Goal: Information Seeking & Learning: Learn about a topic

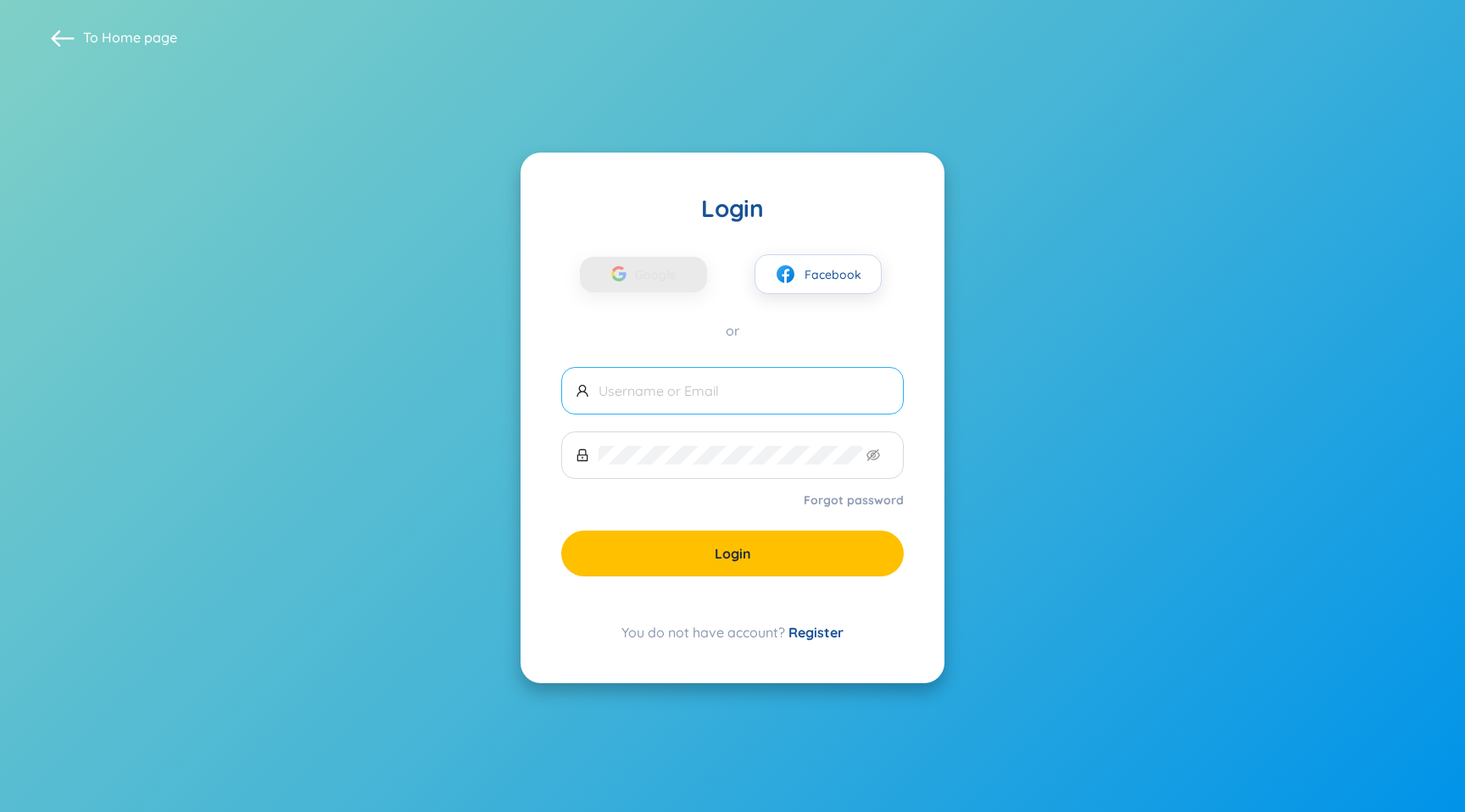
click at [636, 407] on span at bounding box center [732, 390] width 343 height 48
click at [678, 396] on input "text" at bounding box center [743, 390] width 290 height 18
click at [651, 277] on span "Google" at bounding box center [659, 274] width 50 height 36
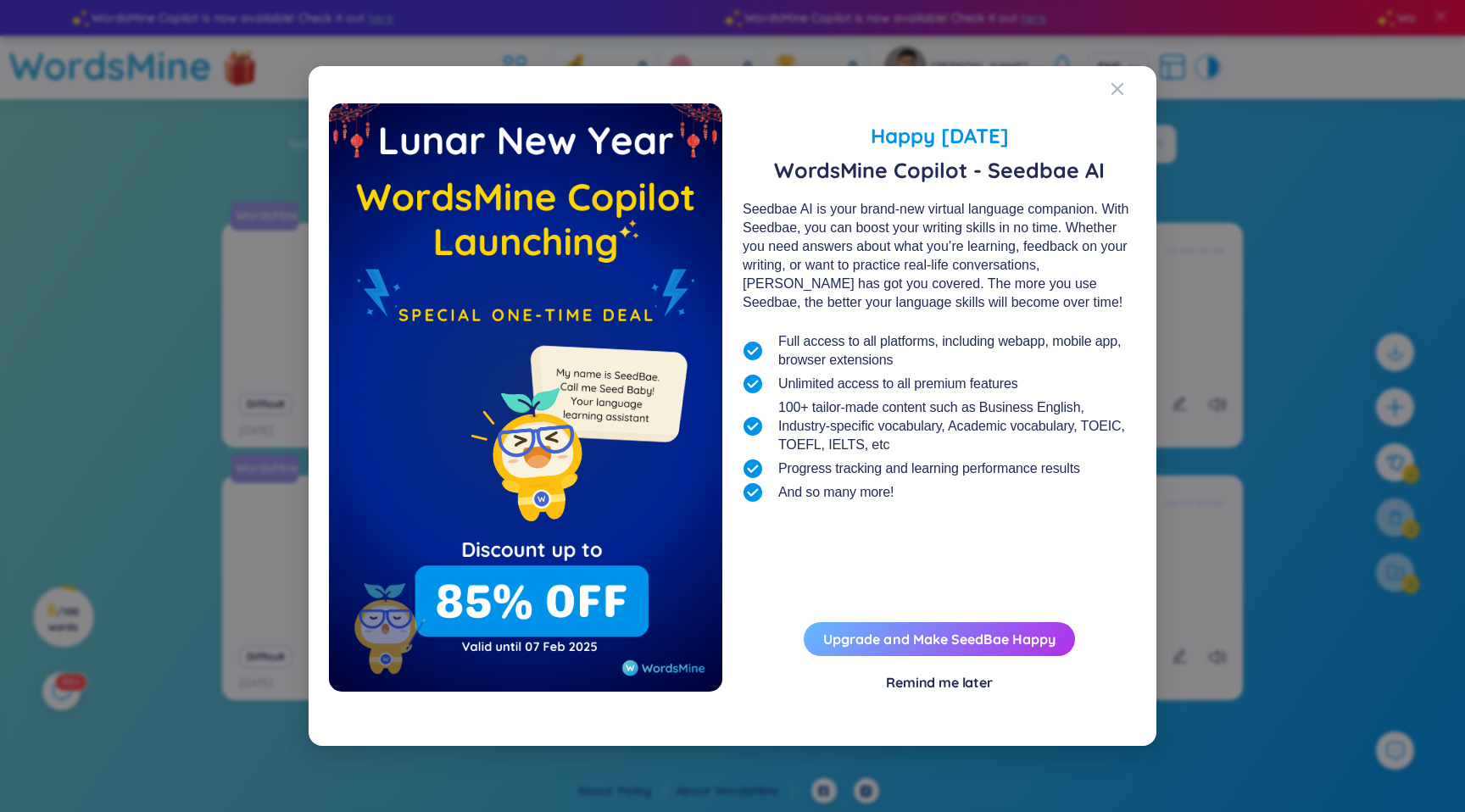
click at [1001, 649] on button "Upgrade and Make SeedBae Happy" at bounding box center [939, 639] width 271 height 34
click at [935, 628] on button "Upgrade and Make SeedBae Happy" at bounding box center [939, 639] width 271 height 34
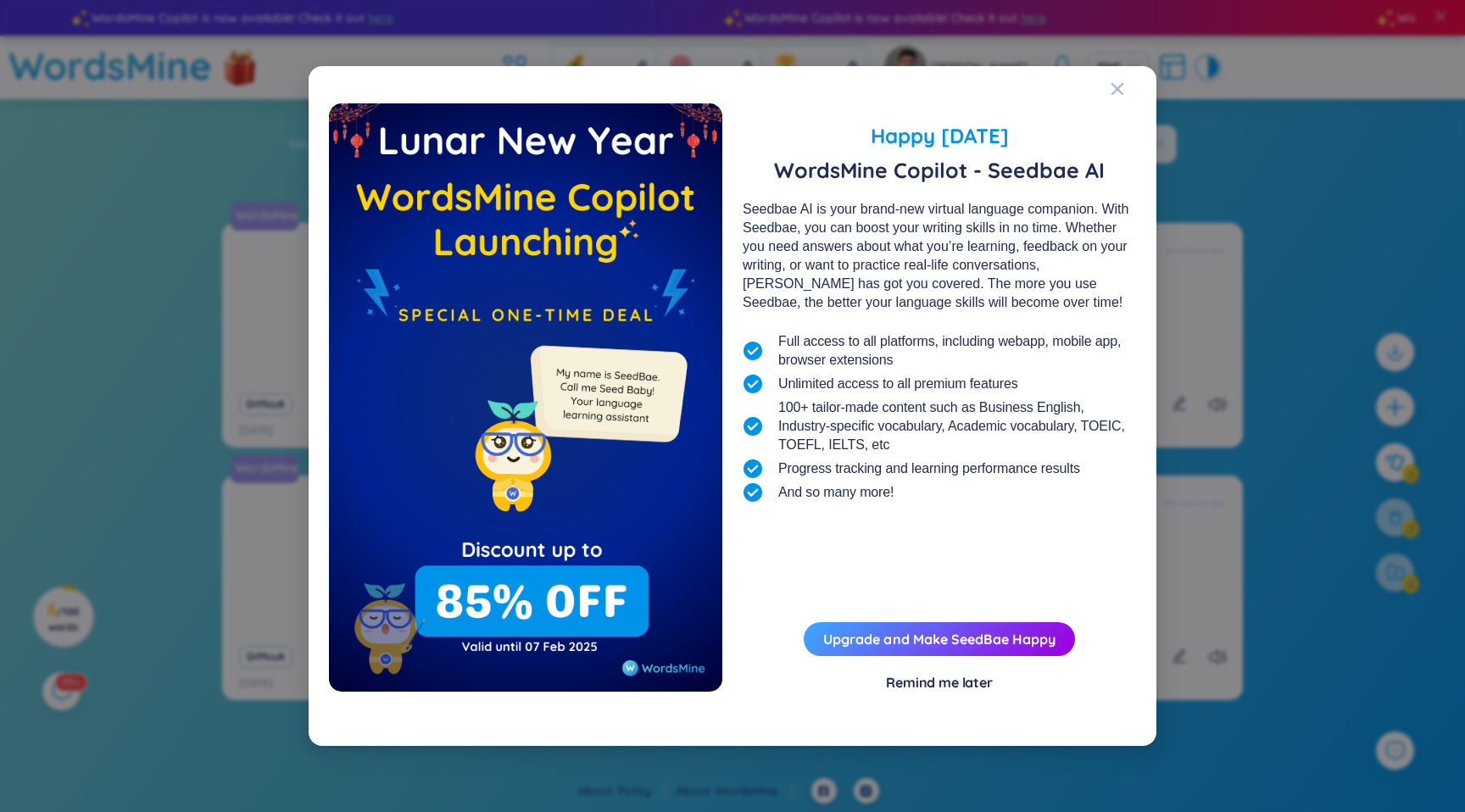
click at [576, 569] on img at bounding box center [525, 397] width 393 height 589
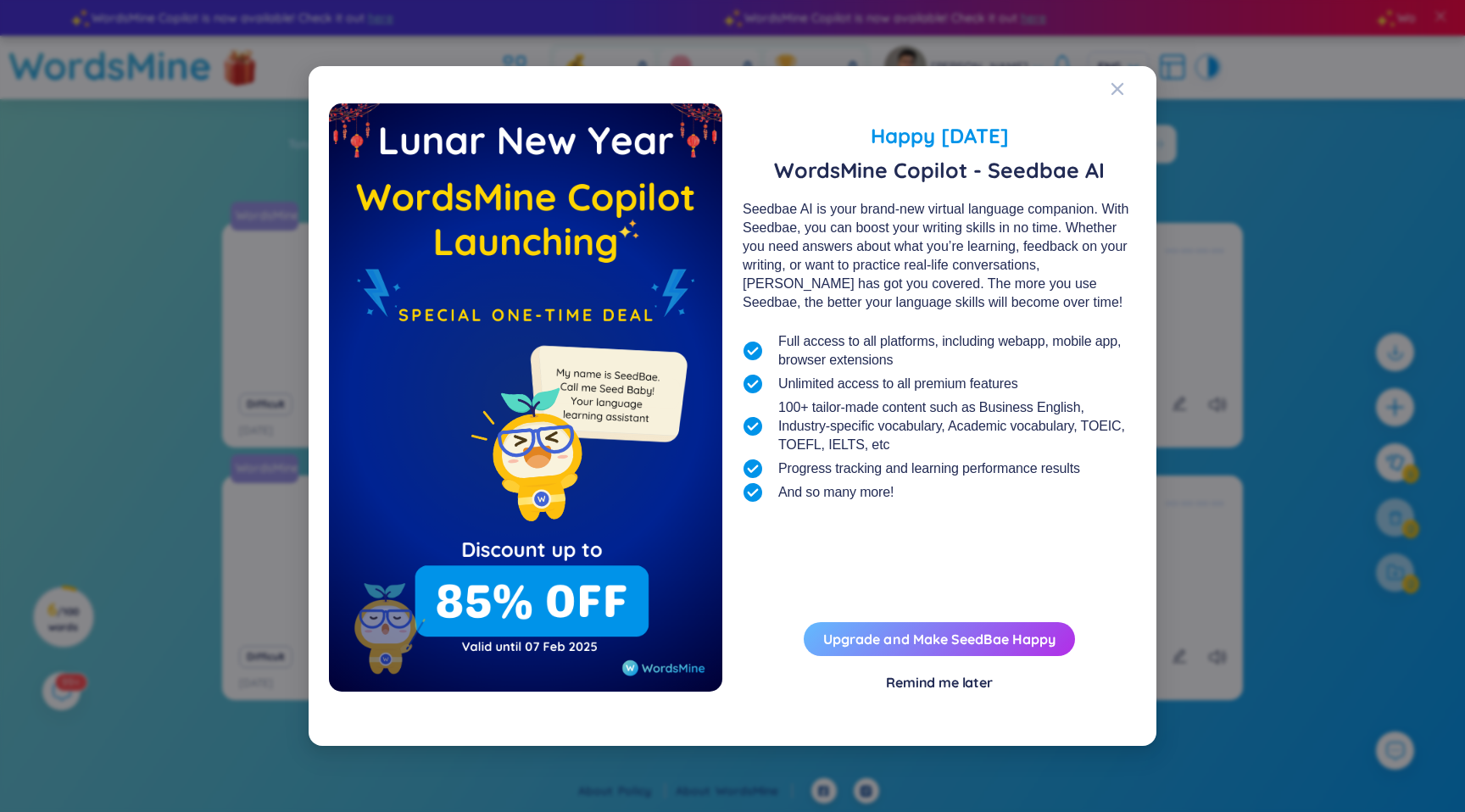
click at [1009, 635] on link "Upgrade and Make SeedBae Happy" at bounding box center [939, 638] width 232 height 17
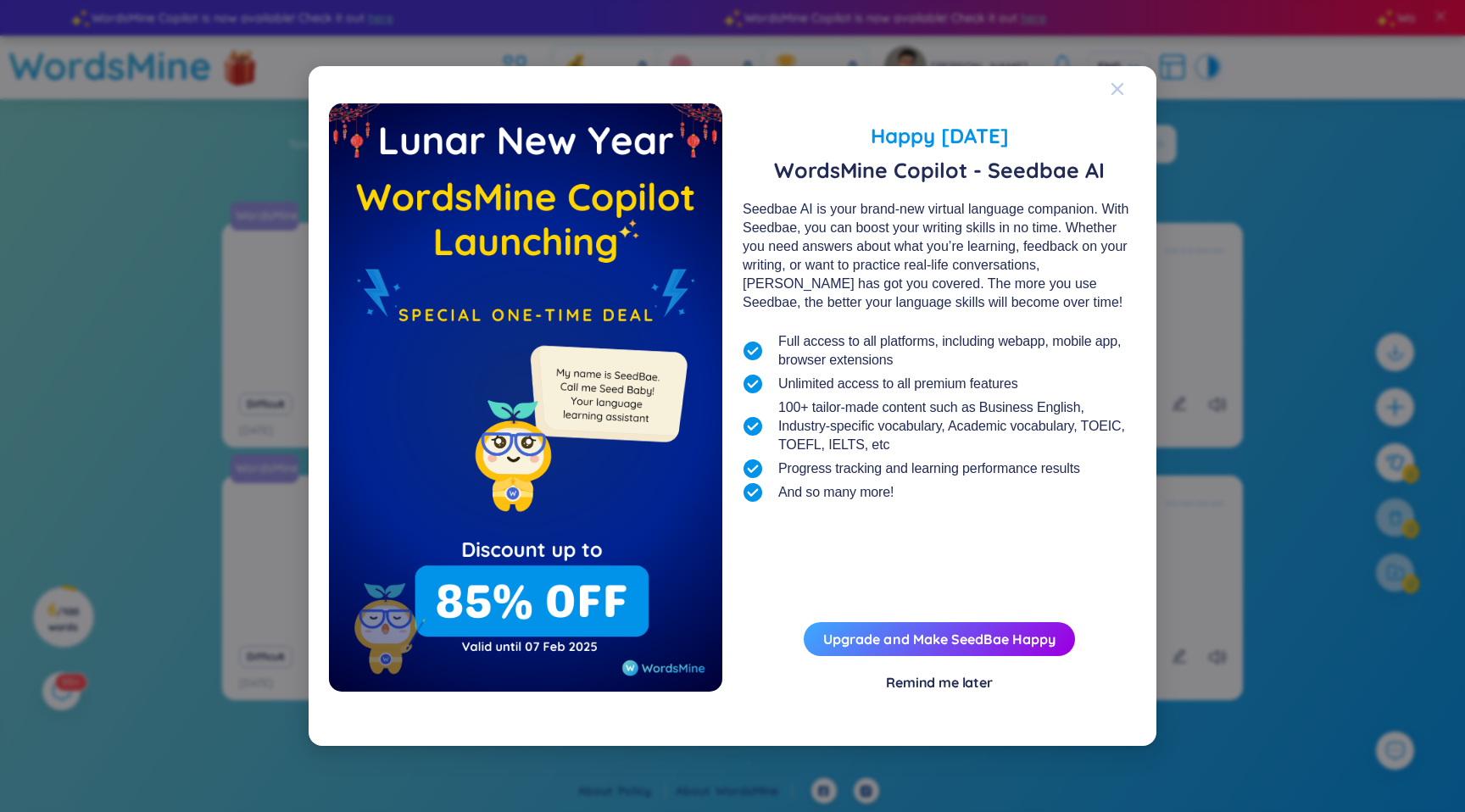
click at [1117, 90] on icon "Close" at bounding box center [1117, 90] width 12 height 12
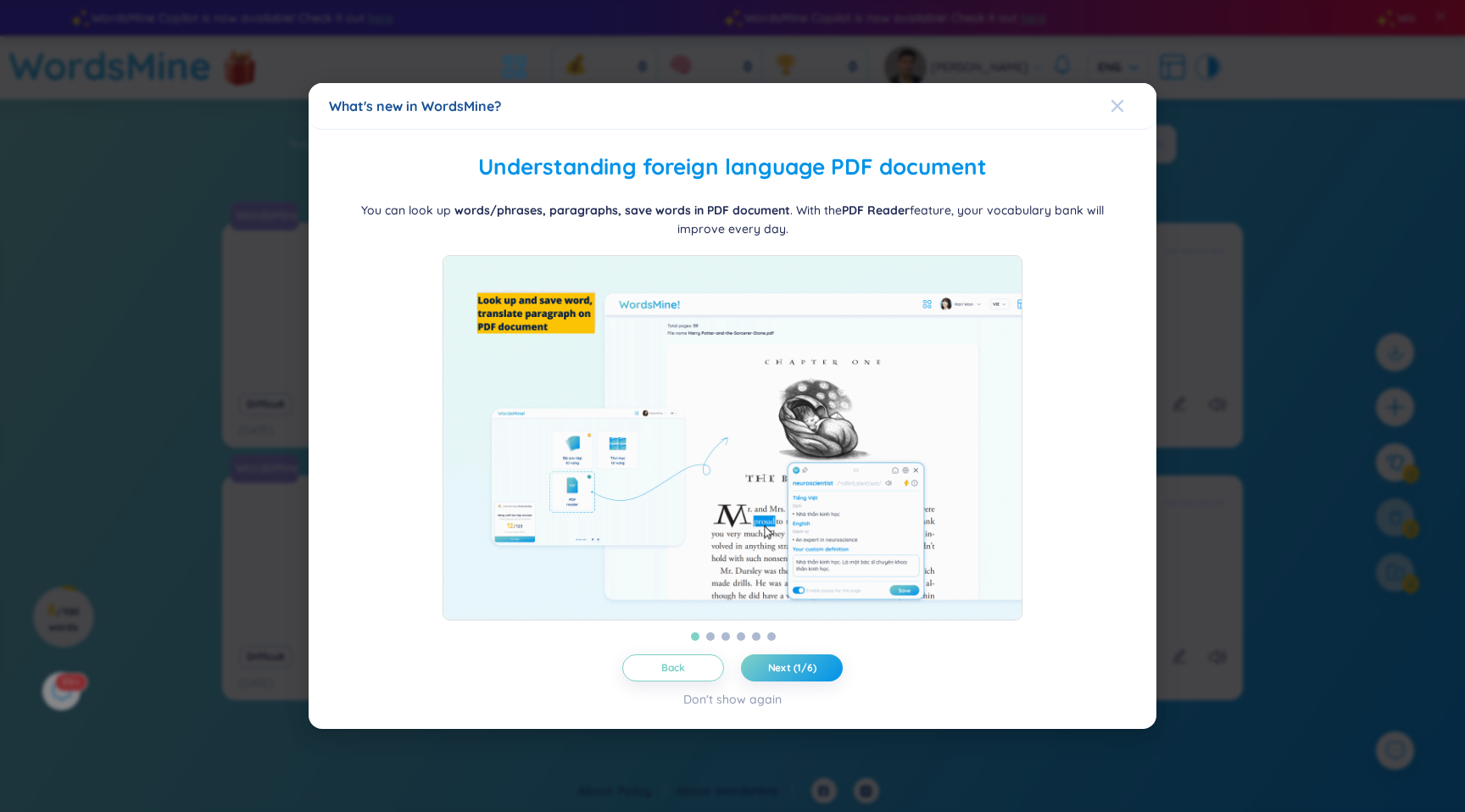
click at [1124, 97] on span "Close" at bounding box center [1133, 106] width 46 height 46
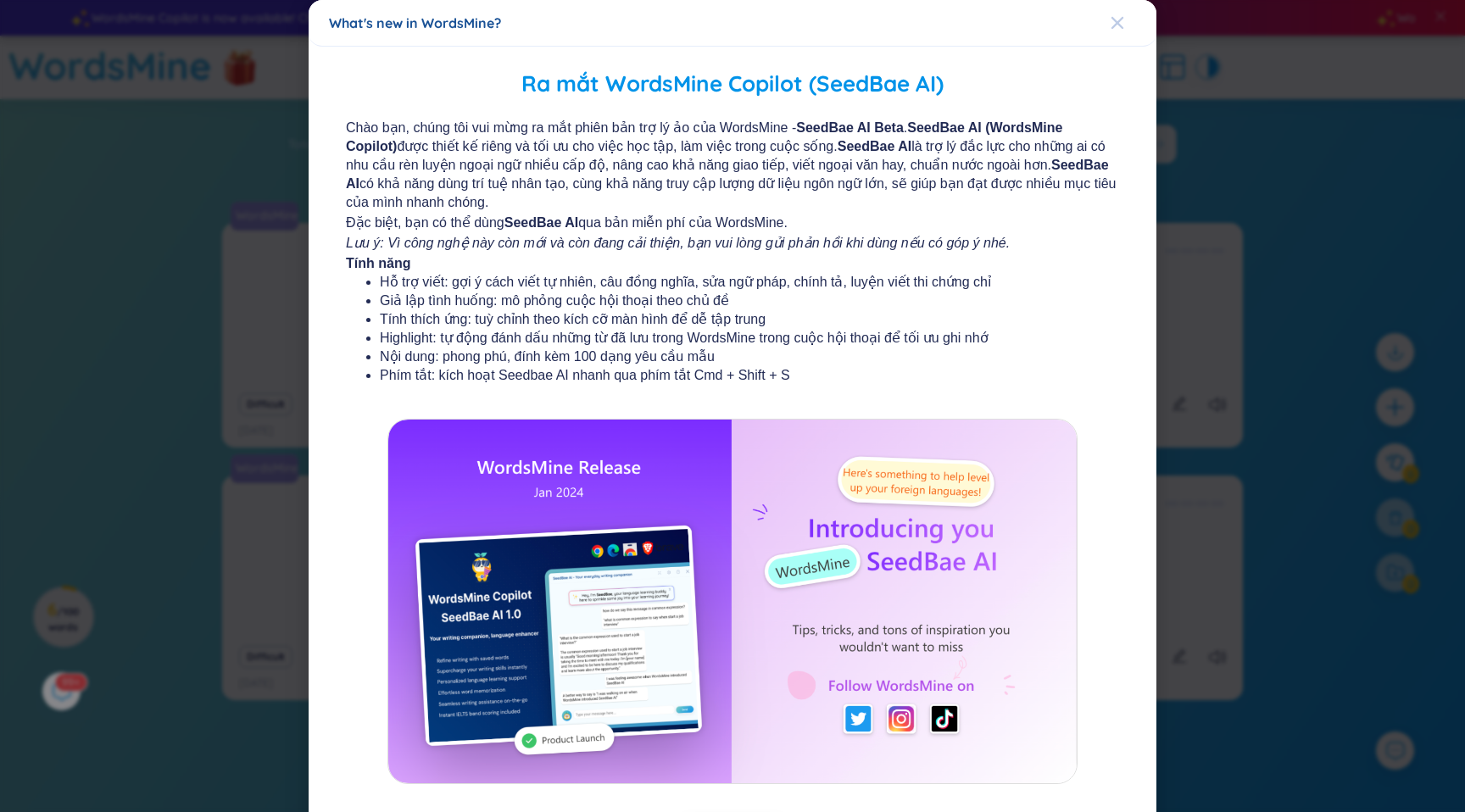
click at [1120, 21] on icon "Close" at bounding box center [1117, 23] width 14 height 14
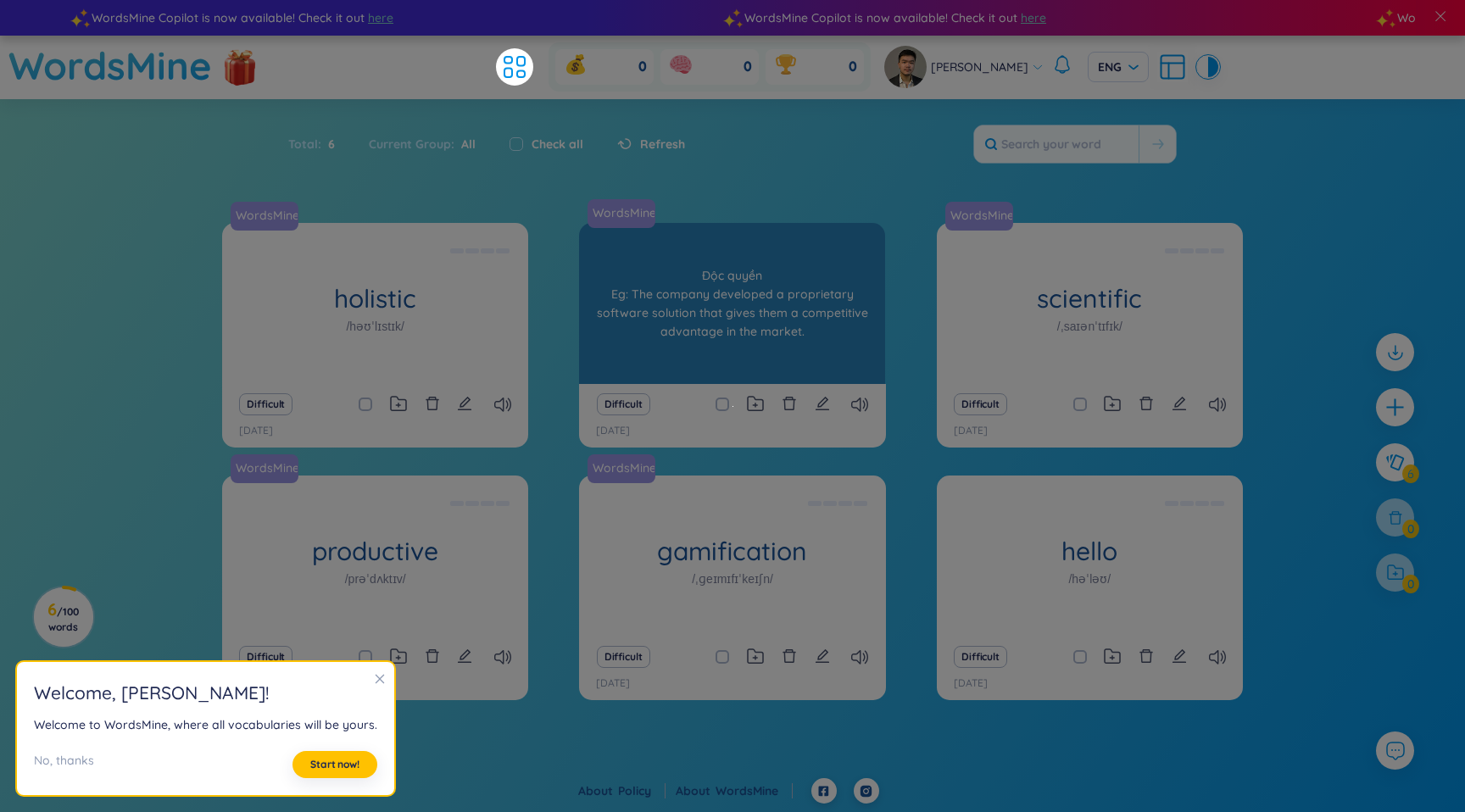
click at [810, 286] on div "Độc quyền Eg: The company developed a proprietary software solution that gives …" at bounding box center [732, 303] width 289 height 152
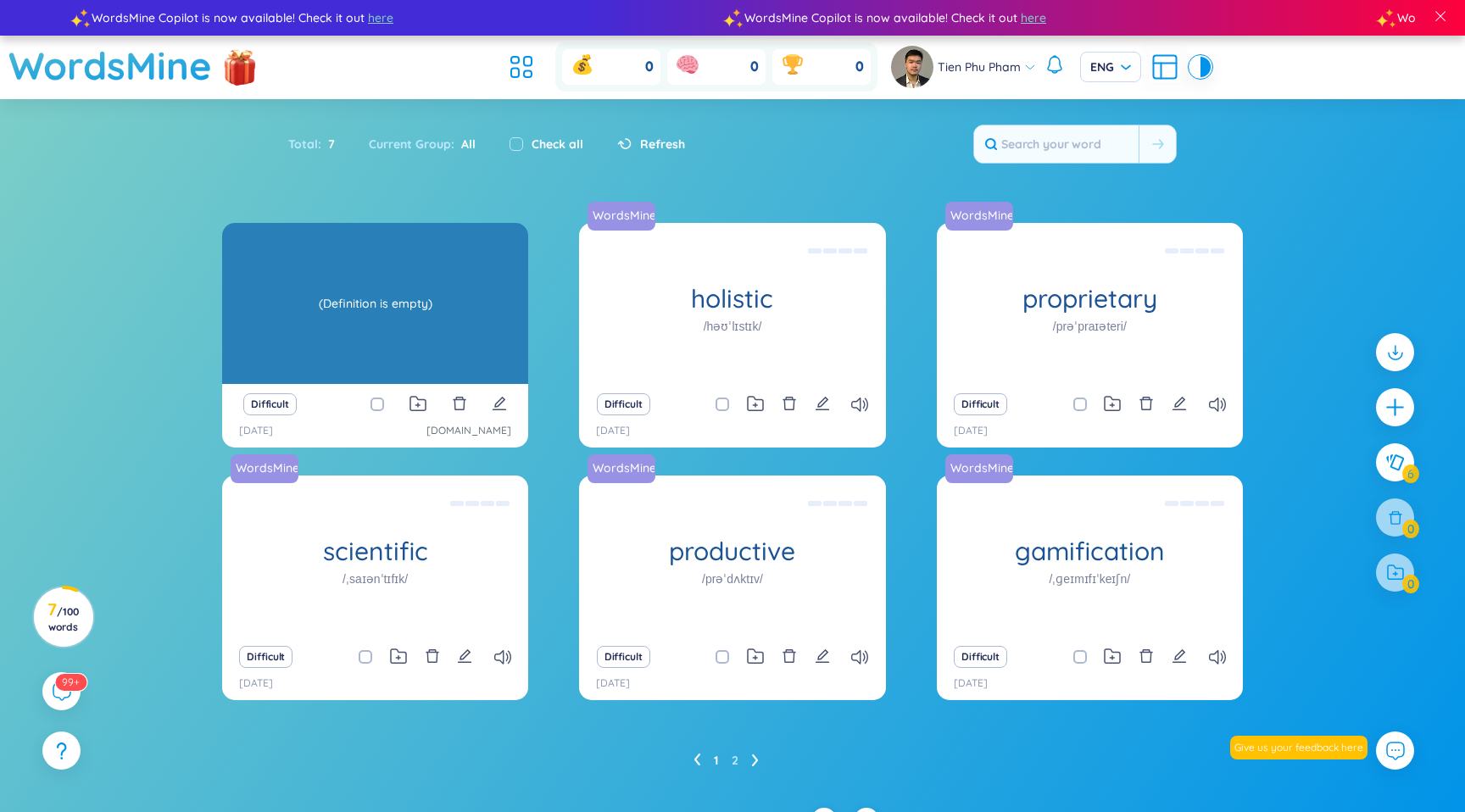
click at [415, 295] on div "(Definition is empty)" at bounding box center [375, 303] width 289 height 152
